Goal: Book appointment/travel/reservation

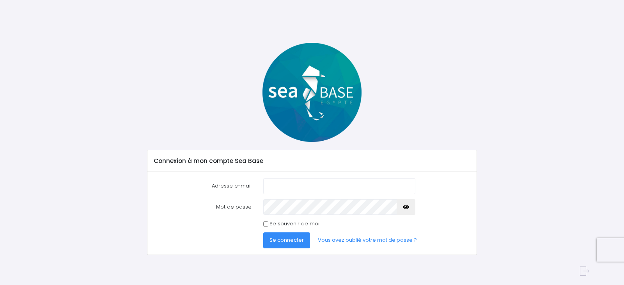
click at [282, 187] on input "Adresse e-mail" at bounding box center [339, 186] width 152 height 16
type input "[EMAIL_ADDRESS][DOMAIN_NAME]"
click at [282, 245] on button "Se connecter" at bounding box center [286, 240] width 47 height 16
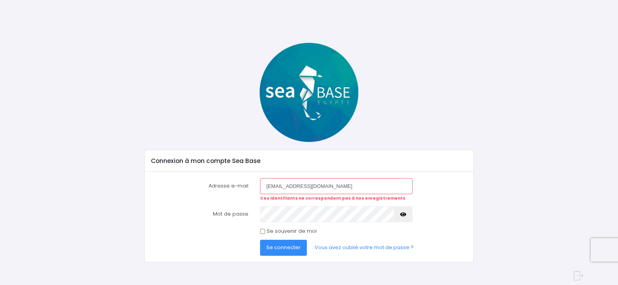
click at [281, 248] on span "Se connecter" at bounding box center [283, 247] width 34 height 7
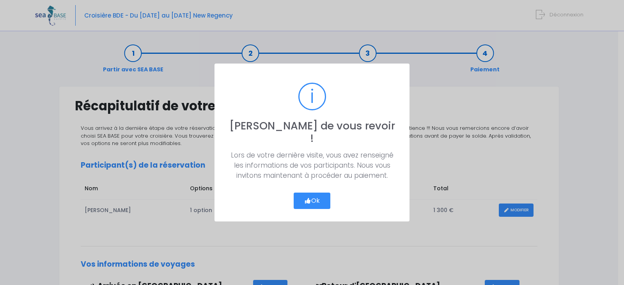
click at [321, 195] on button "Ok" at bounding box center [312, 201] width 37 height 16
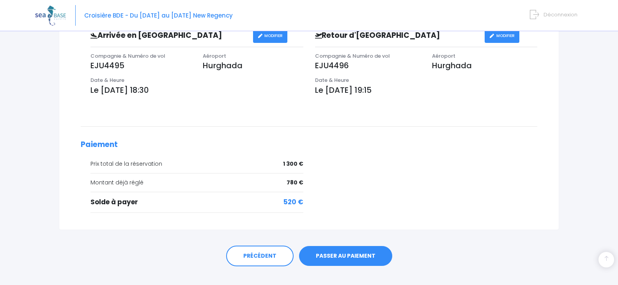
scroll to position [263, 0]
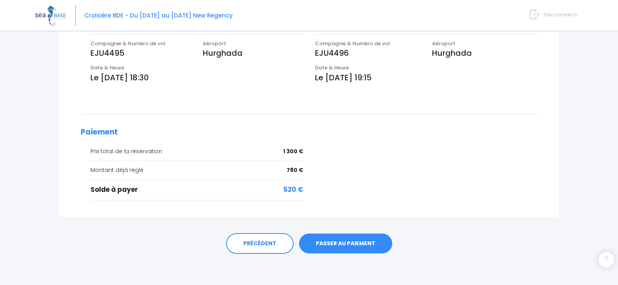
drag, startPoint x: 341, startPoint y: 241, endPoint x: 412, endPoint y: 243, distance: 71.8
click at [341, 241] on link "PASSER AU PAIEMENT" at bounding box center [345, 244] width 93 height 20
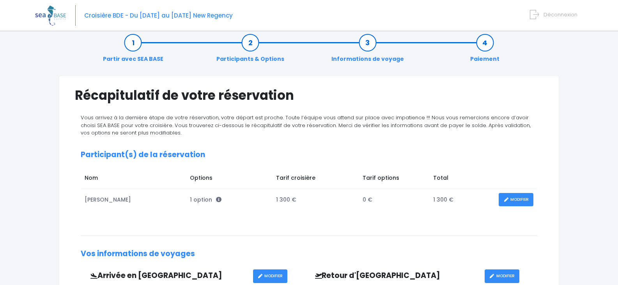
scroll to position [0, 0]
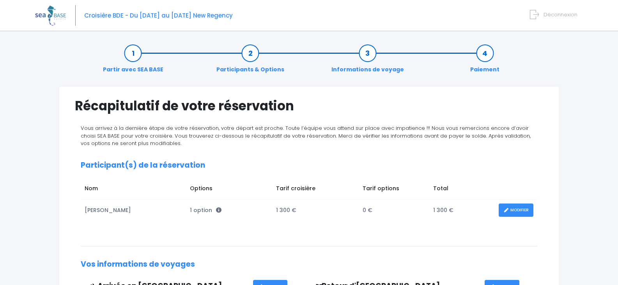
click at [516, 211] on link "MODIFIER" at bounding box center [516, 211] width 35 height 14
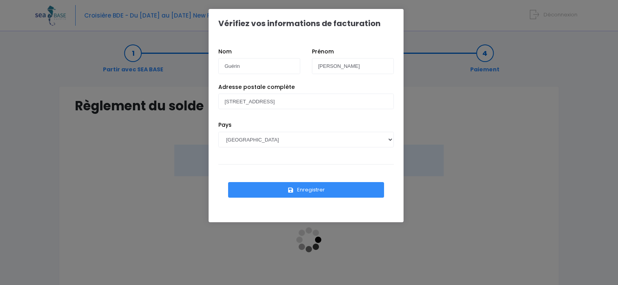
click at [316, 188] on button "Enregistrer" at bounding box center [306, 190] width 156 height 16
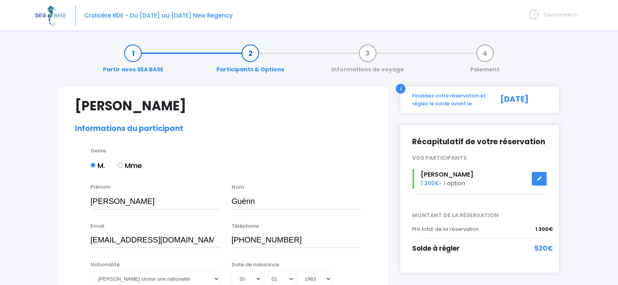
select select "N4"
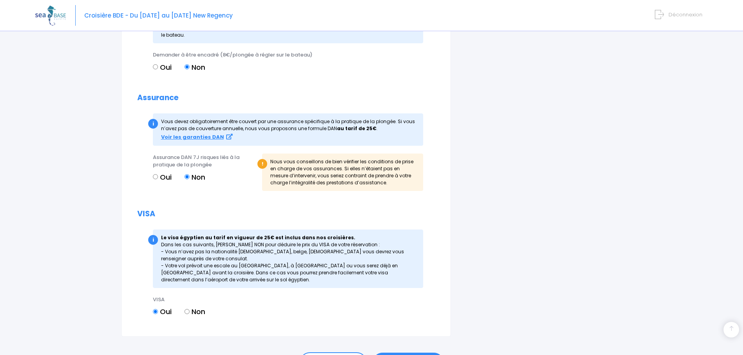
scroll to position [741, 0]
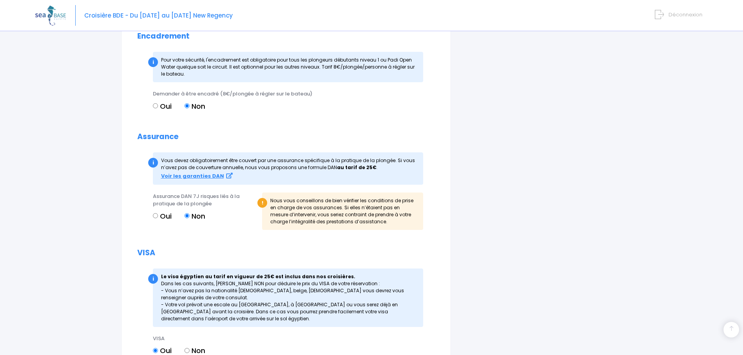
click at [155, 216] on input "Oui" at bounding box center [155, 215] width 5 height 5
radio input "true"
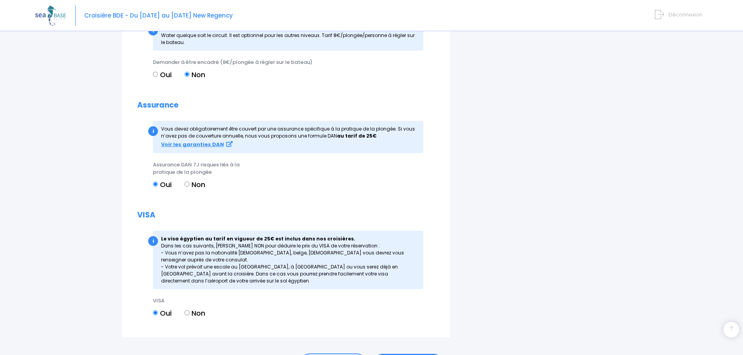
scroll to position [823, 0]
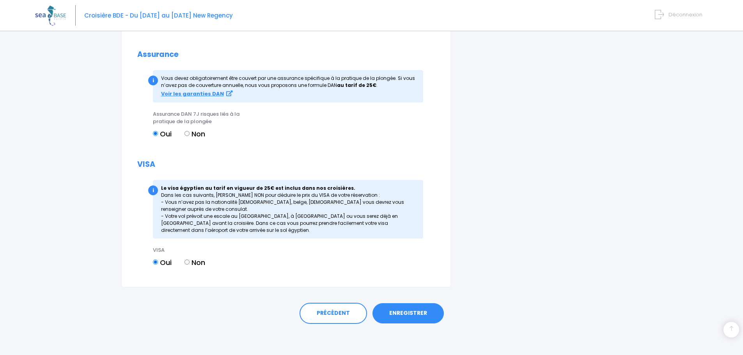
click at [406, 285] on link "ENREGISTRER" at bounding box center [408, 313] width 71 height 20
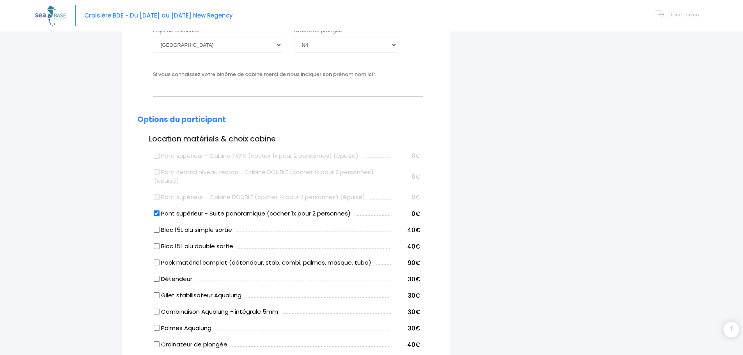
scroll to position [193, 0]
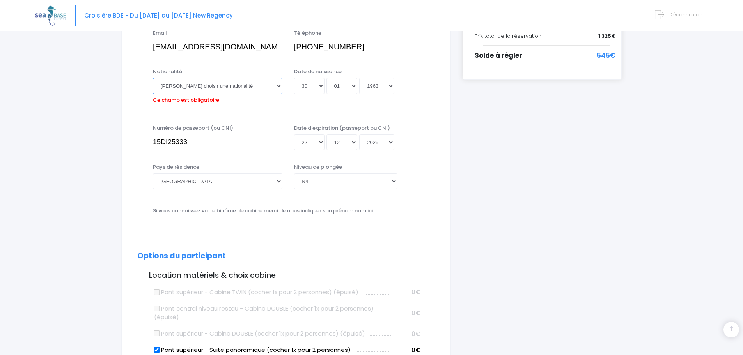
click at [279, 85] on select "Veuillez choisir une nationalité Afghane Albanaise Algerienne Allemande America…" at bounding box center [218, 86] width 130 height 16
select select "Française"
click at [153, 78] on select "Veuillez choisir une nationalité Afghane Albanaise Algerienne Allemande America…" at bounding box center [218, 86] width 130 height 16
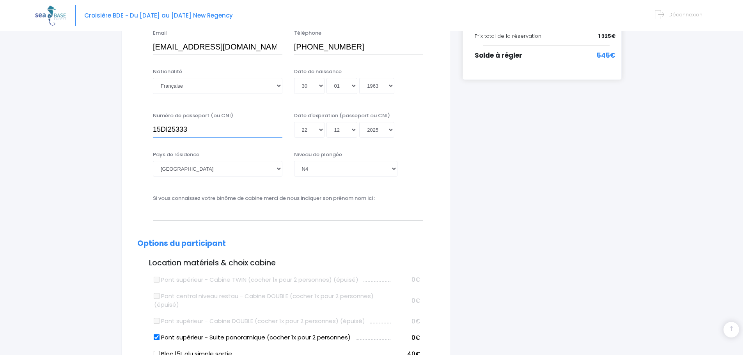
click at [199, 131] on input "15DI25333" at bounding box center [218, 130] width 130 height 16
click at [199, 130] on input "15DI25333" at bounding box center [218, 130] width 130 height 16
type input "25ED98953"
click at [322, 130] on select "Jour 01 02 03 04 05 06 07 08 09 10 11 12 13 14 15 16 17 18 19 20 21 22 23 24 25…" at bounding box center [309, 130] width 30 height 16
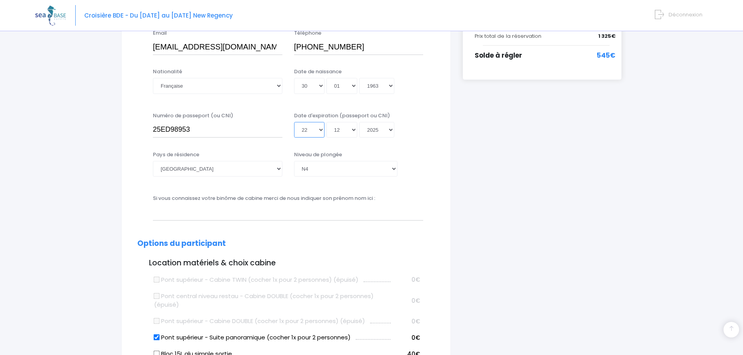
select select "30"
click at [294, 138] on select "Jour 01 02 03 04 05 06 07 08 09 10 11 12 13 14 15 16 17 18 19 20 21 22 23 24 25…" at bounding box center [309, 130] width 30 height 16
type input "2025-12-30"
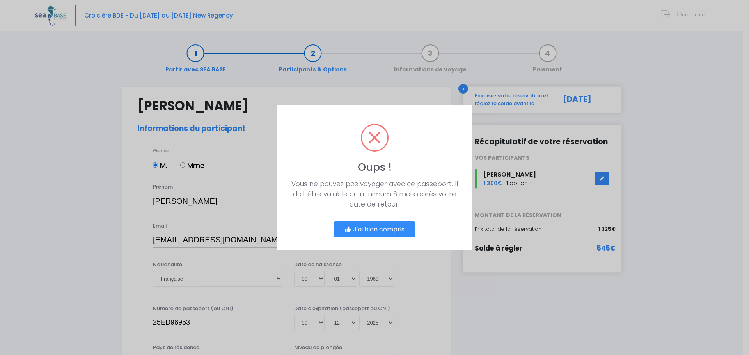
click at [373, 229] on button "J'ai bien compris" at bounding box center [374, 230] width 81 height 16
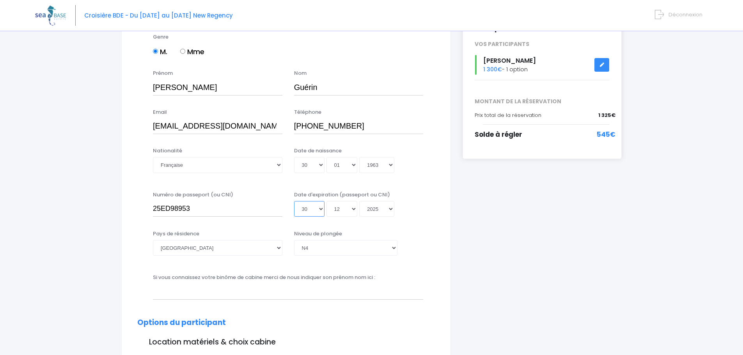
scroll to position [117, 0]
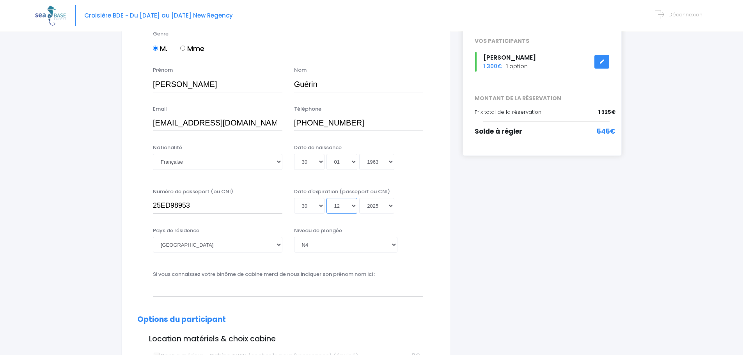
click at [353, 204] on select "Mois 01 02 03 04 05 06 07 08 09 10 11 12" at bounding box center [341, 206] width 31 height 16
select select "06"
click at [326, 214] on select "Mois 01 02 03 04 05 06 07 08 09 10 11 12" at bounding box center [341, 206] width 31 height 16
type input "2025-06-30"
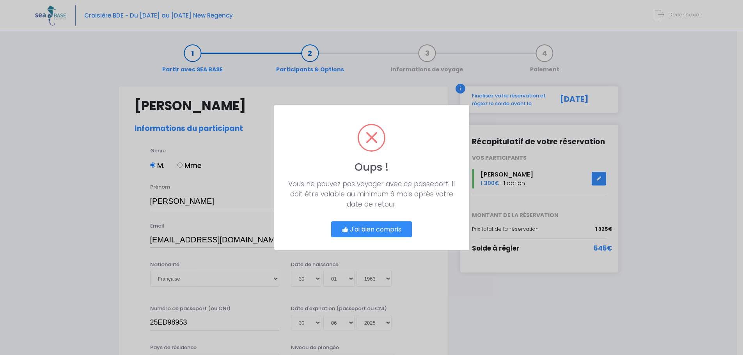
scroll to position [0, 0]
click at [380, 228] on button "J'ai bien compris" at bounding box center [374, 230] width 81 height 16
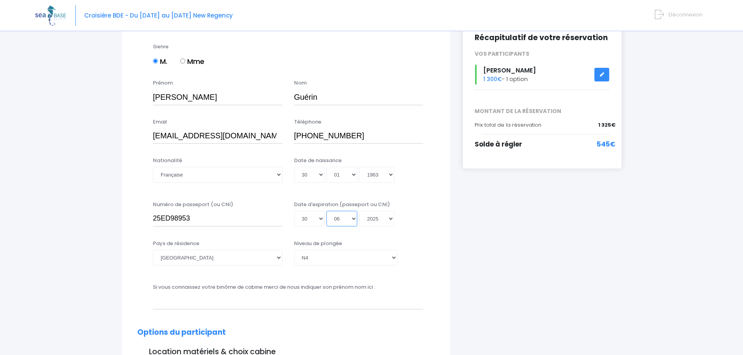
scroll to position [117, 0]
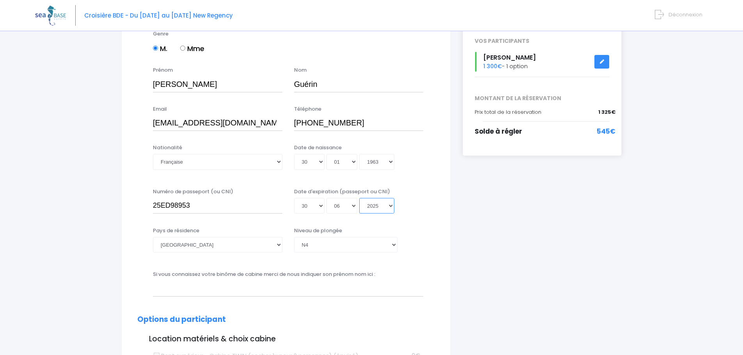
click at [391, 206] on select "Année 2045 2044 2043 2042 2041 2040 2039 2038 2037 2036 2035 2034 2033 2032 203…" at bounding box center [376, 206] width 35 height 16
select select "2035"
click at [359, 198] on select "Année 2045 2044 2043 2042 2041 2040 2039 2038 2037 2036 2035 2034 2033 2032 203…" at bounding box center [376, 206] width 35 height 16
type input "2035-06-30"
click at [319, 285] on input "text" at bounding box center [288, 289] width 270 height 16
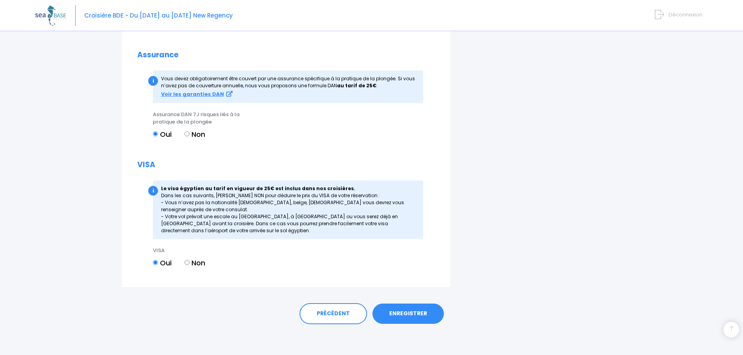
scroll to position [823, 0]
type input "Jacques Guérin"
click at [408, 285] on link "ENREGISTRER" at bounding box center [408, 313] width 71 height 20
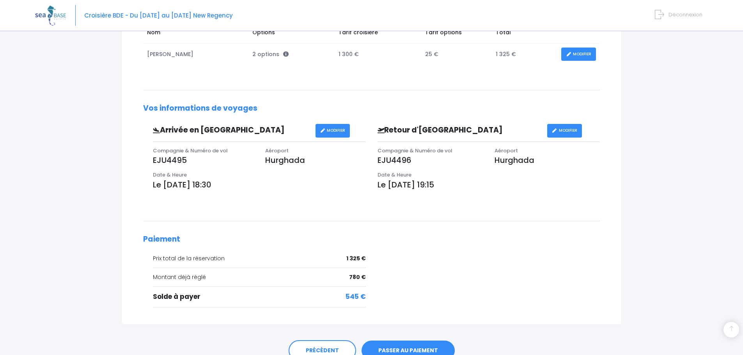
scroll to position [193, 0]
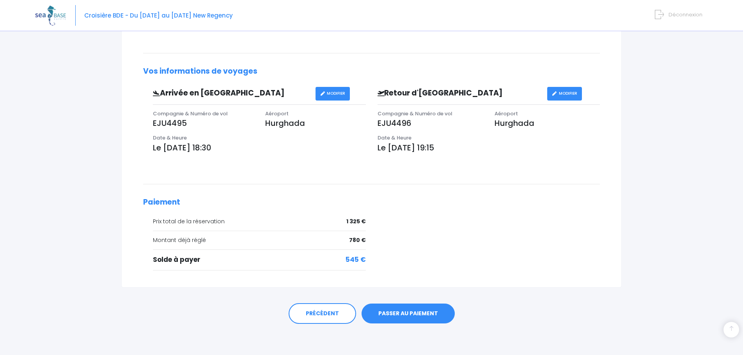
click at [406, 314] on link "PASSER AU PAIEMENT" at bounding box center [408, 314] width 93 height 20
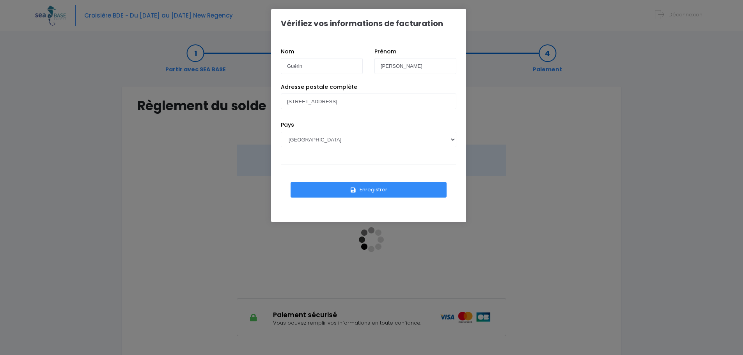
click at [369, 190] on button "Enregistrer" at bounding box center [369, 190] width 156 height 16
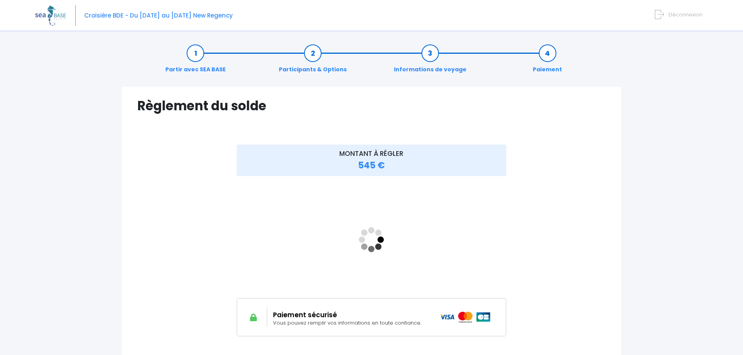
scroll to position [39, 0]
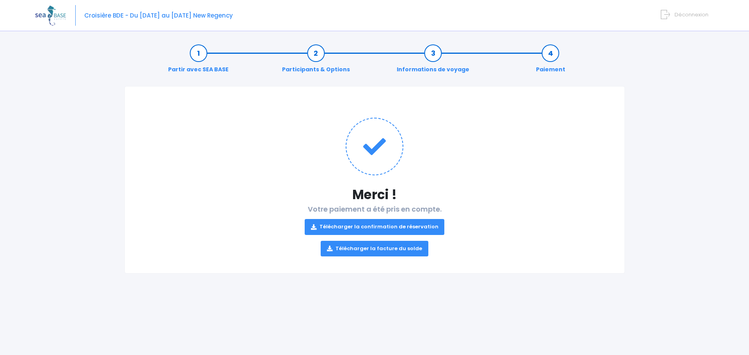
click at [371, 225] on link "Télécharger la confirmation de réservation" at bounding box center [375, 227] width 140 height 16
click at [366, 249] on link "Télécharger la facture du solde" at bounding box center [375, 249] width 108 height 16
